Goal: Information Seeking & Learning: Check status

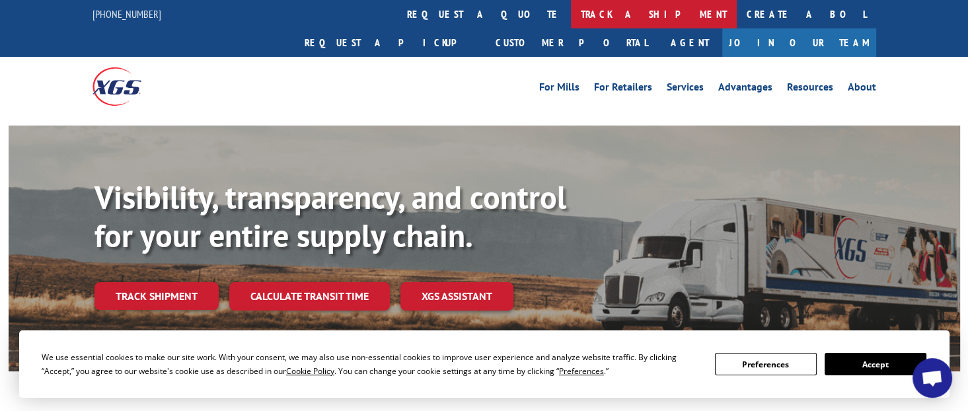
click at [571, 15] on link "track a shipment" at bounding box center [654, 14] width 166 height 28
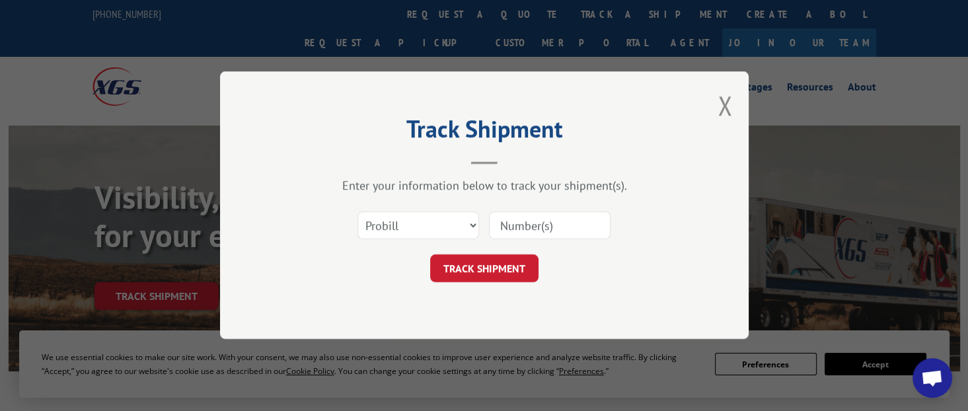
click at [518, 231] on input at bounding box center [550, 226] width 122 height 28
paste input "17672831"
type input "17672831"
click at [501, 273] on button "TRACK SHIPMENT" at bounding box center [484, 269] width 108 height 28
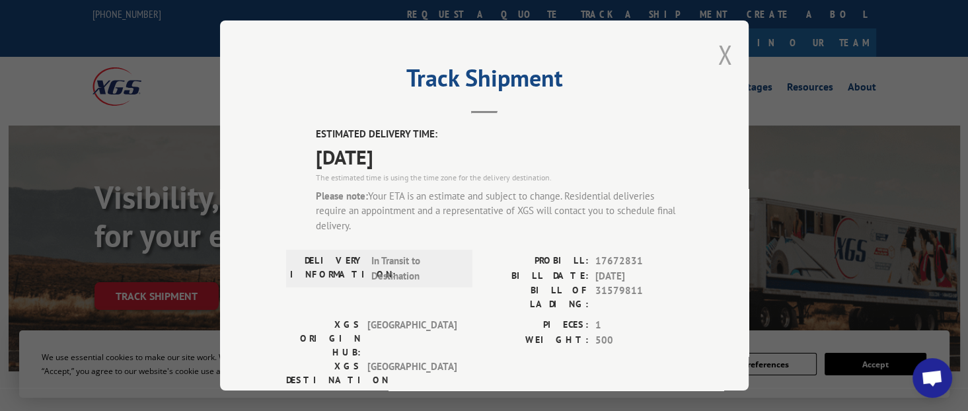
click at [719, 56] on button "Close modal" at bounding box center [725, 54] width 15 height 35
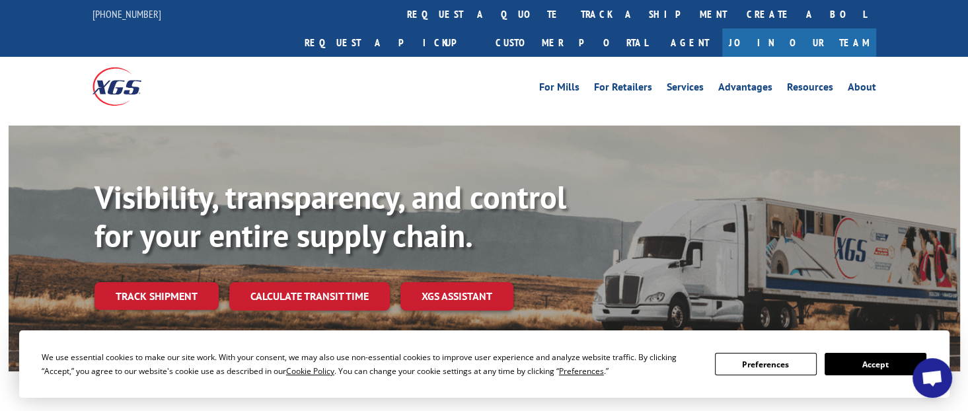
click at [571, 22] on link "track a shipment" at bounding box center [654, 14] width 166 height 28
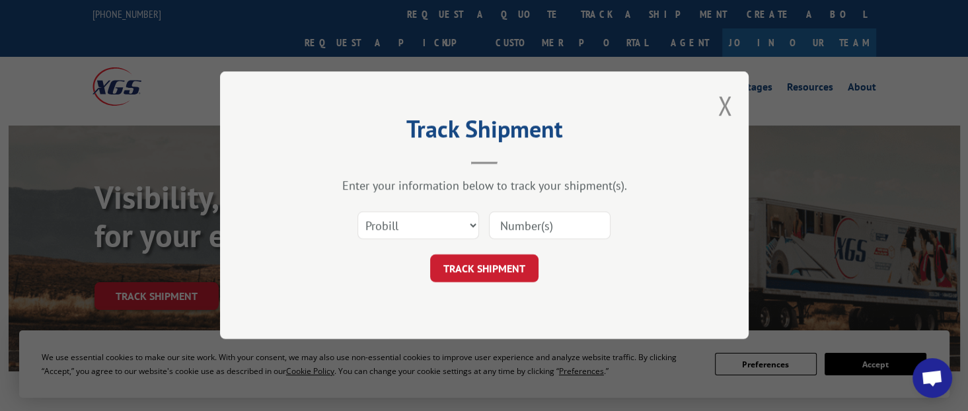
click at [514, 219] on input at bounding box center [550, 226] width 122 height 28
paste input "17672830"
type input "17672830"
click at [517, 272] on button "TRACK SHIPMENT" at bounding box center [484, 269] width 108 height 28
